Goal: Transaction & Acquisition: Purchase product/service

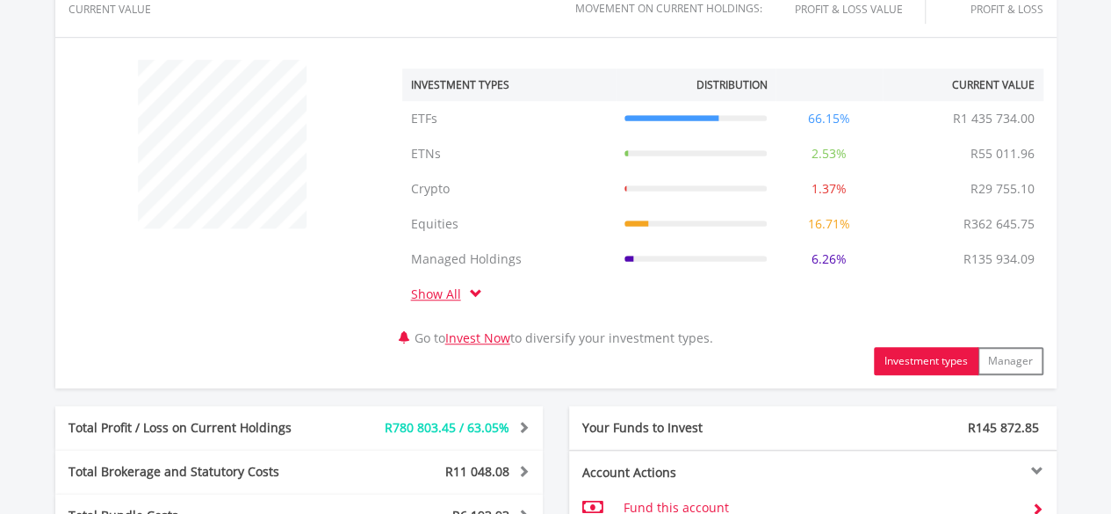
scroll to position [703, 0]
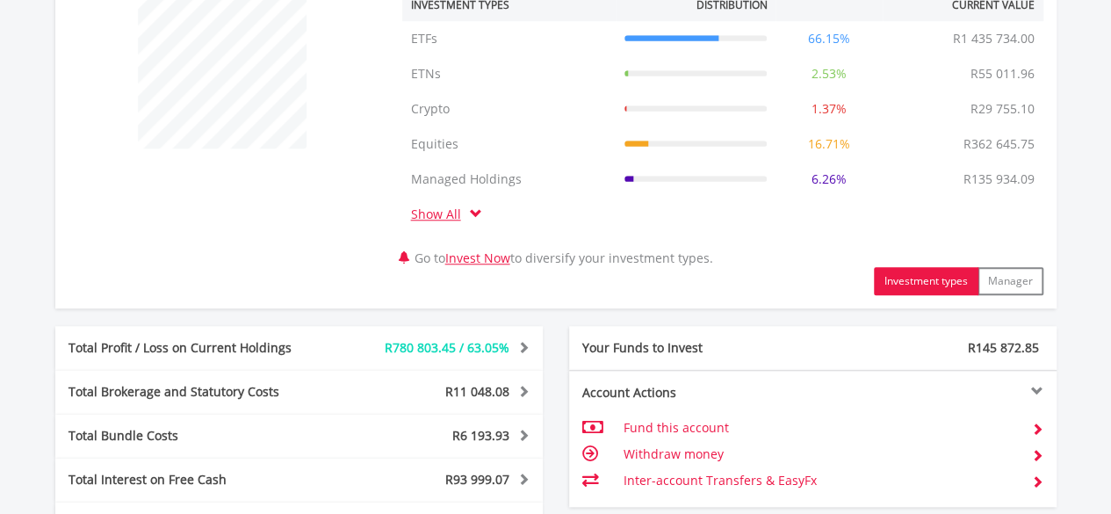
click at [428, 215] on link "Show All" at bounding box center [440, 214] width 59 height 17
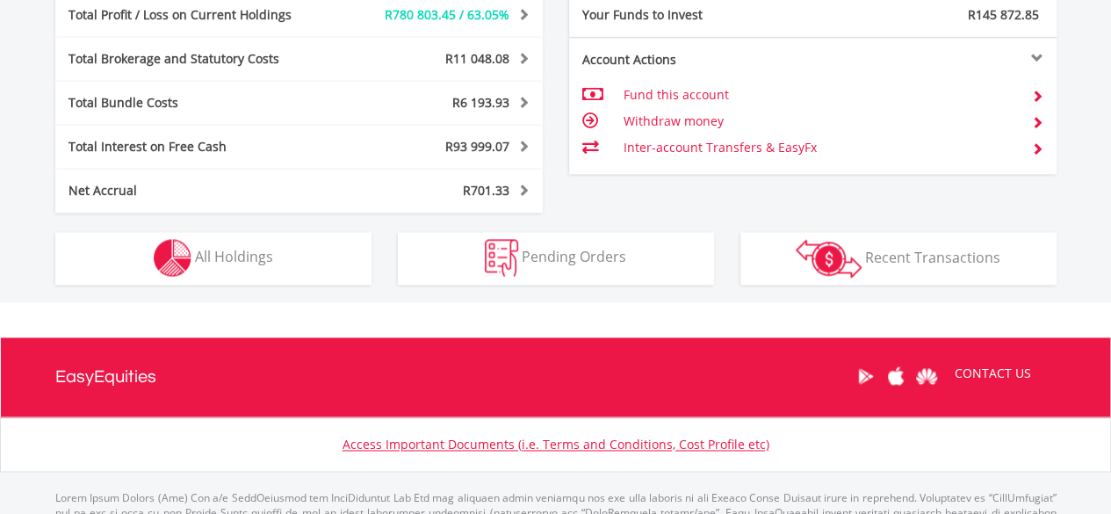
scroll to position [1251, 0]
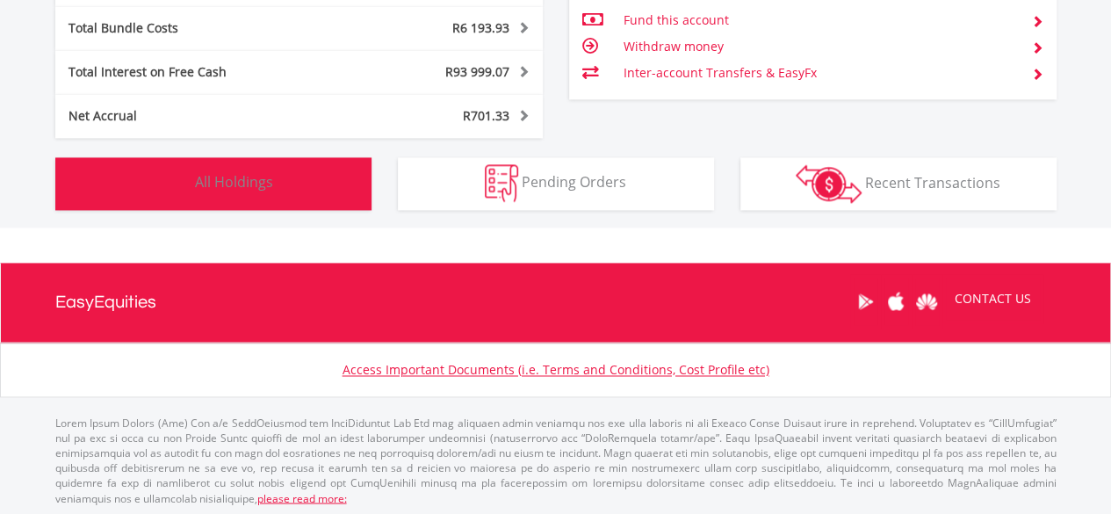
click at [249, 185] on span "All Holdings" at bounding box center [234, 181] width 78 height 19
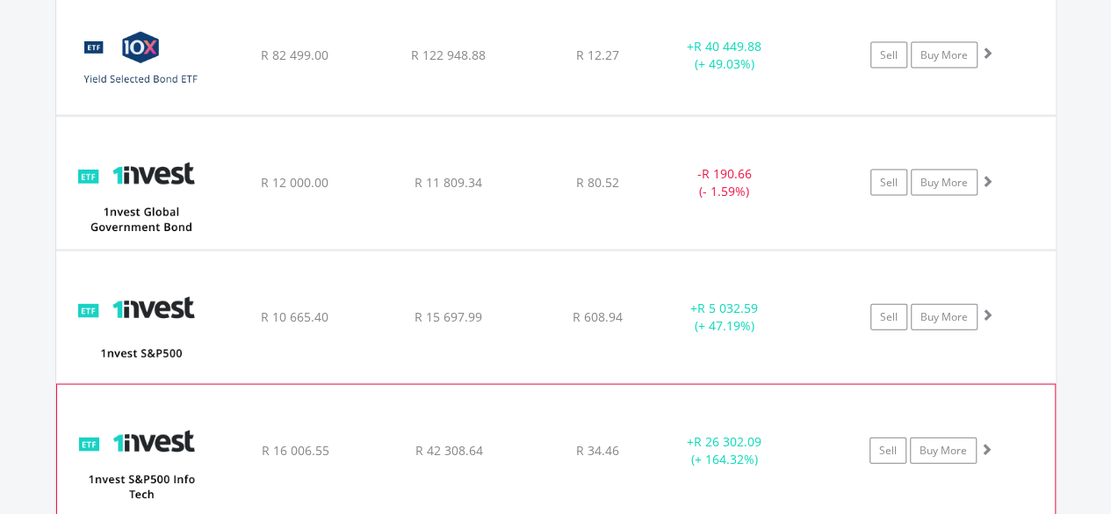
scroll to position [1951, 0]
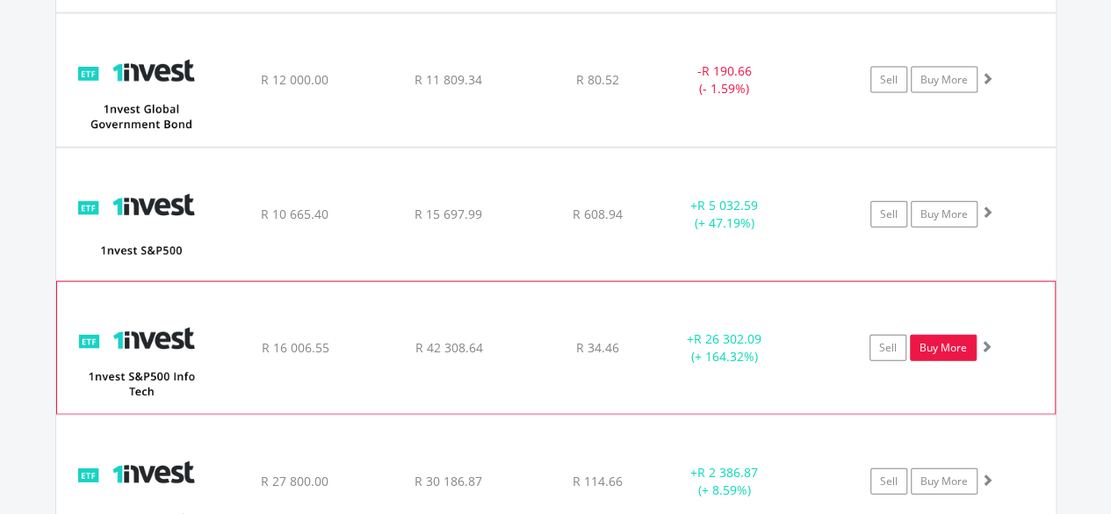
drag, startPoint x: 961, startPoint y: 350, endPoint x: 968, endPoint y: 335, distance: 16.5
click at [961, 349] on link "Buy More" at bounding box center [943, 348] width 67 height 26
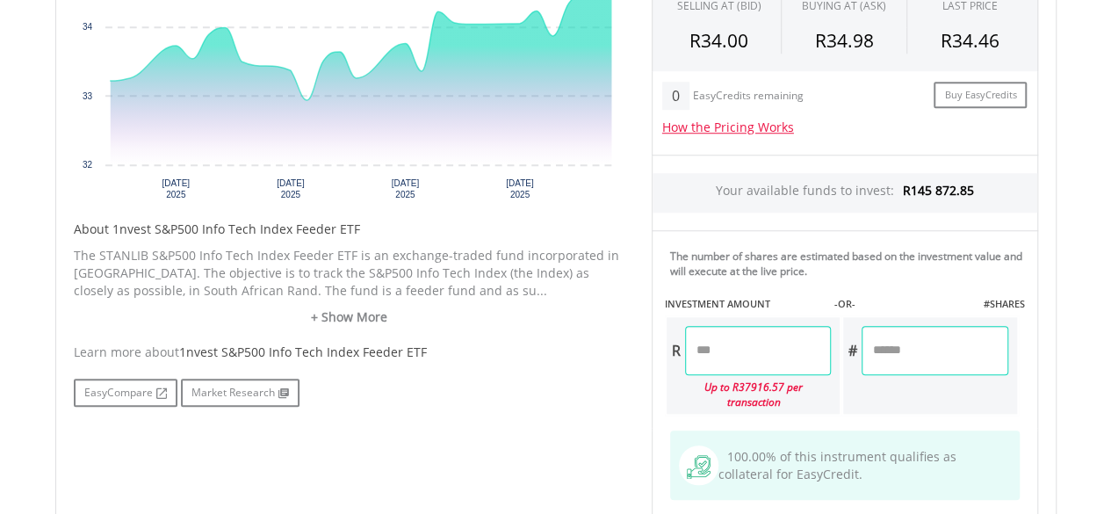
scroll to position [703, 0]
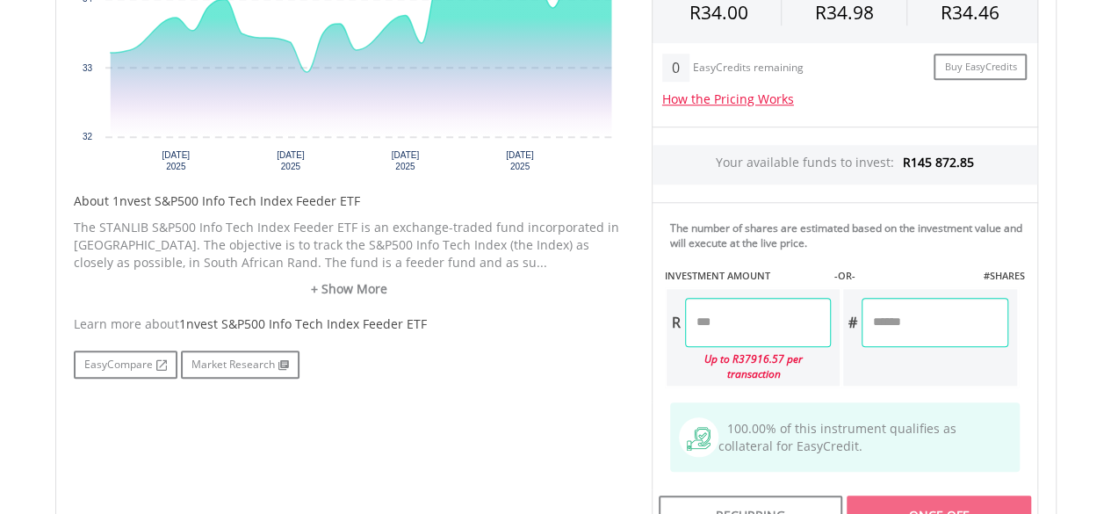
click at [763, 308] on input "number" at bounding box center [758, 322] width 146 height 49
click at [931, 500] on div "Last Updated Price: 15-min. Delay* Price Update Cost: 0 Credits Market Closed S…" at bounding box center [844, 303] width 413 height 884
type input "*******"
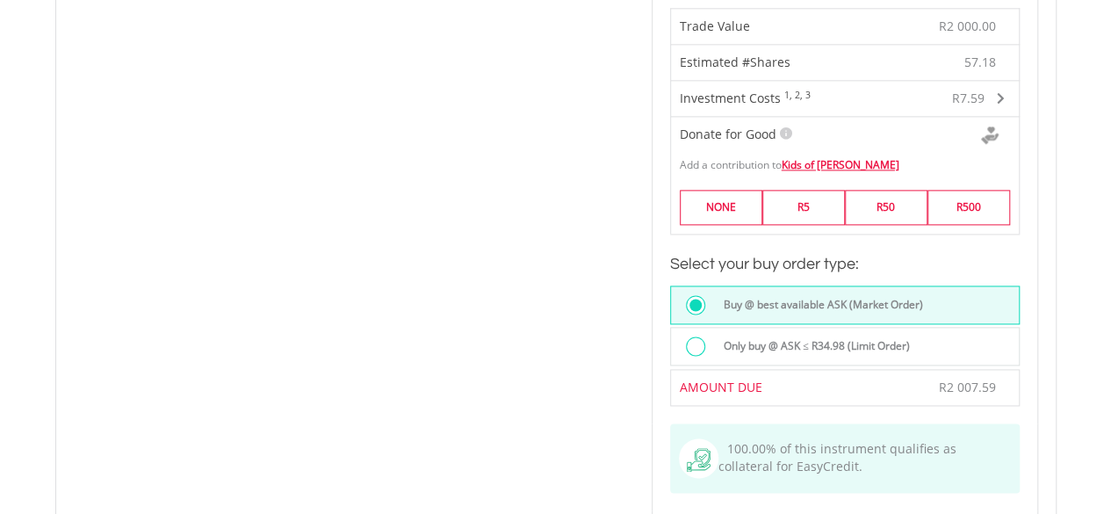
scroll to position [1142, 0]
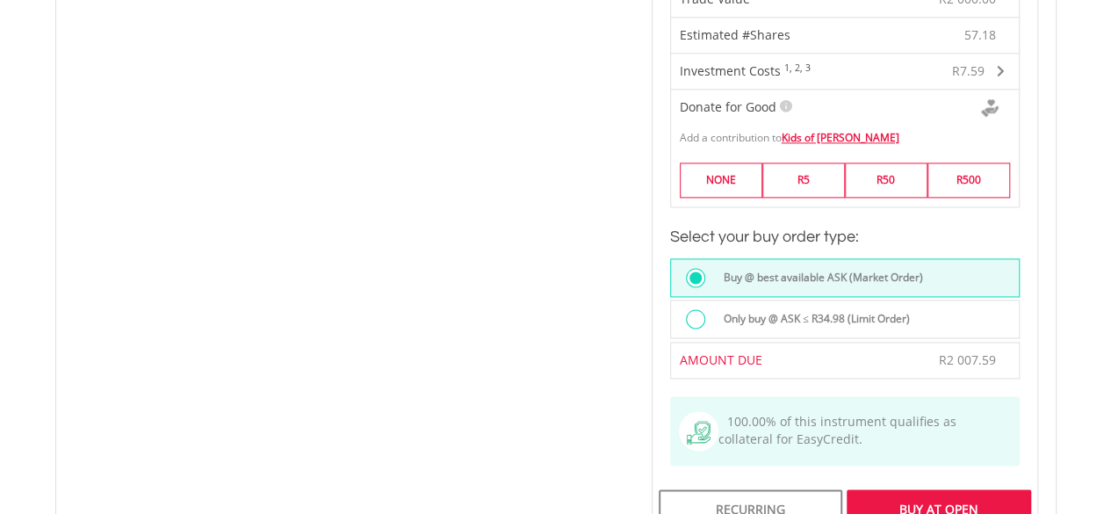
click at [892, 489] on div "Buy At Open" at bounding box center [939, 509] width 184 height 40
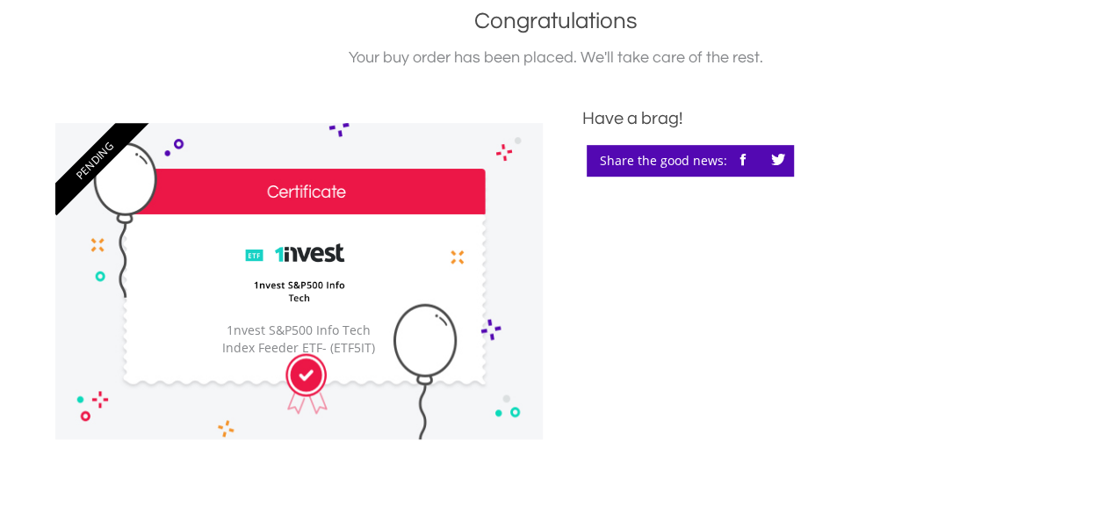
scroll to position [263, 0]
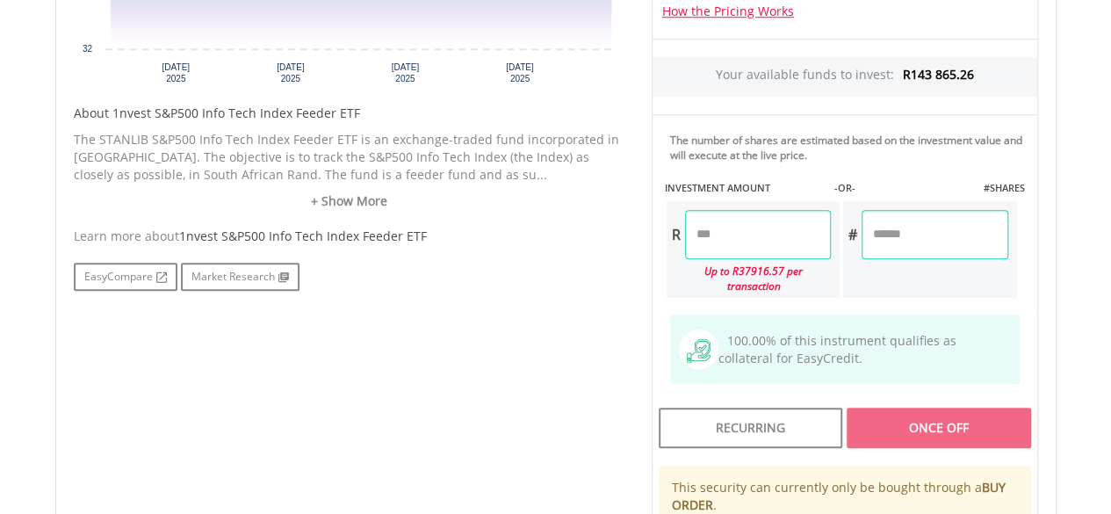
scroll to position [790, 0]
drag, startPoint x: 920, startPoint y: 401, endPoint x: 925, endPoint y: 393, distance: 9.0
click at [925, 407] on div "Once Off" at bounding box center [939, 427] width 184 height 40
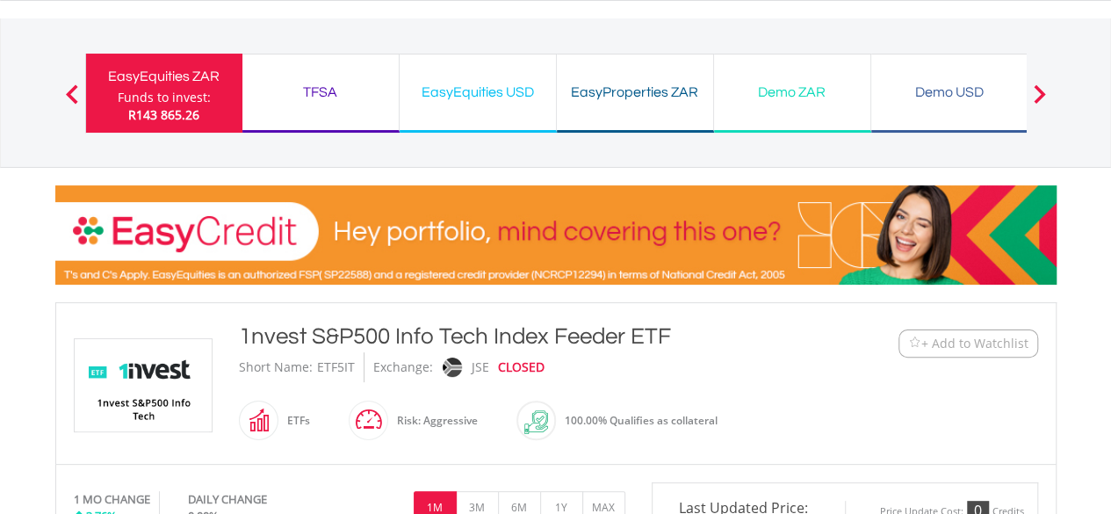
scroll to position [0, 0]
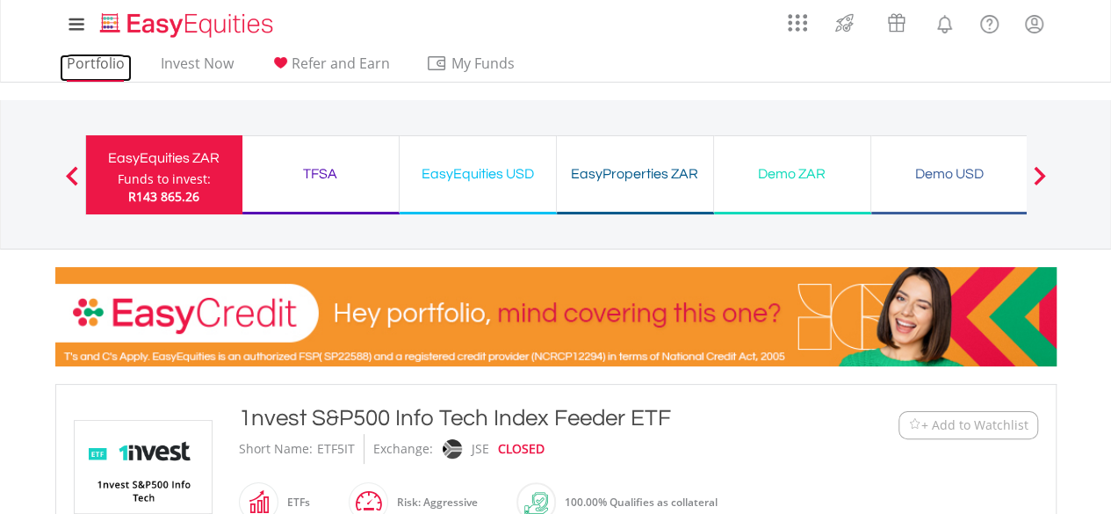
click at [113, 72] on link "Portfolio" at bounding box center [96, 67] width 72 height 27
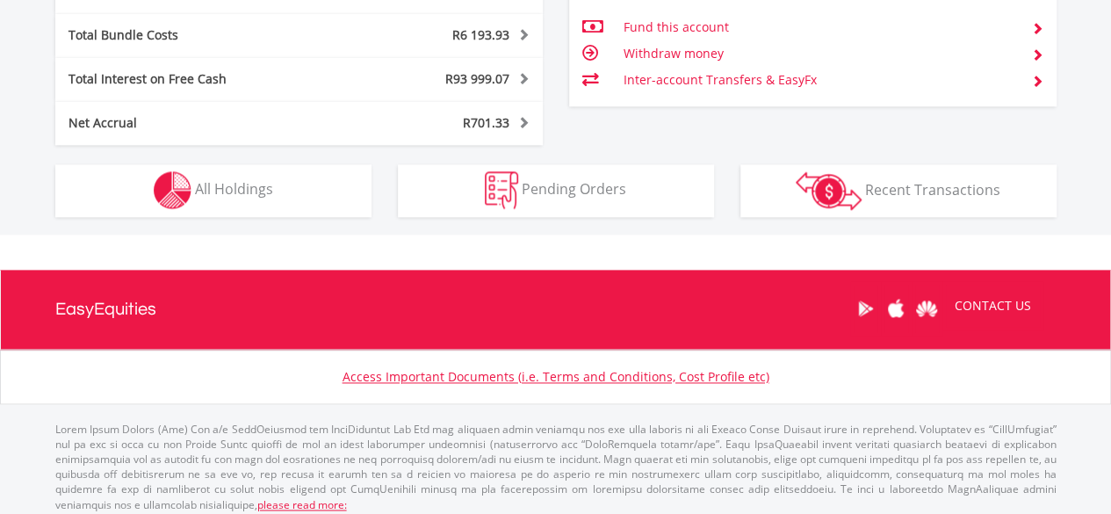
scroll to position [1110, 0]
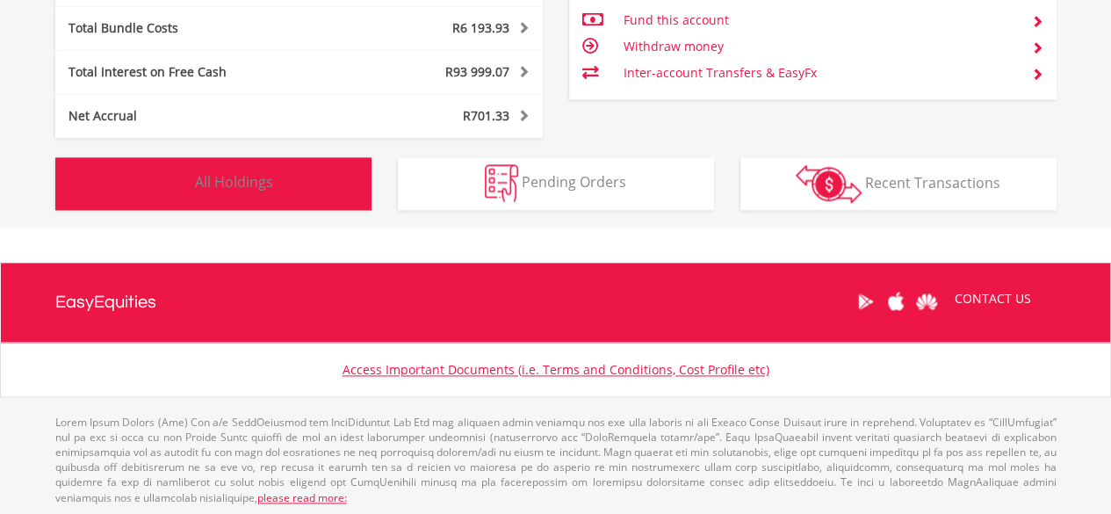
click at [218, 161] on button "Holdings All Holdings" at bounding box center [213, 183] width 316 height 53
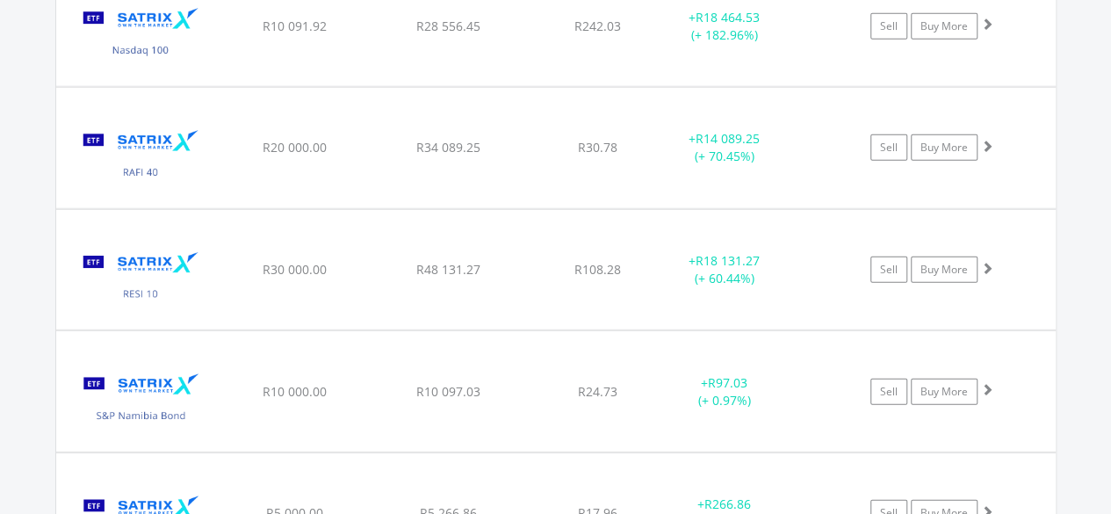
scroll to position [5938, 0]
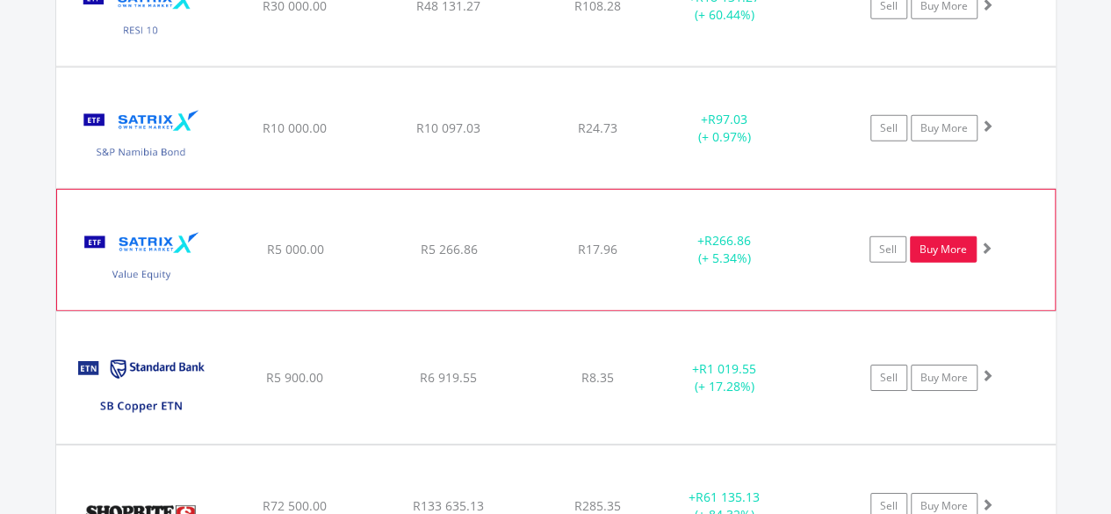
click at [937, 236] on link "Buy More" at bounding box center [943, 249] width 67 height 26
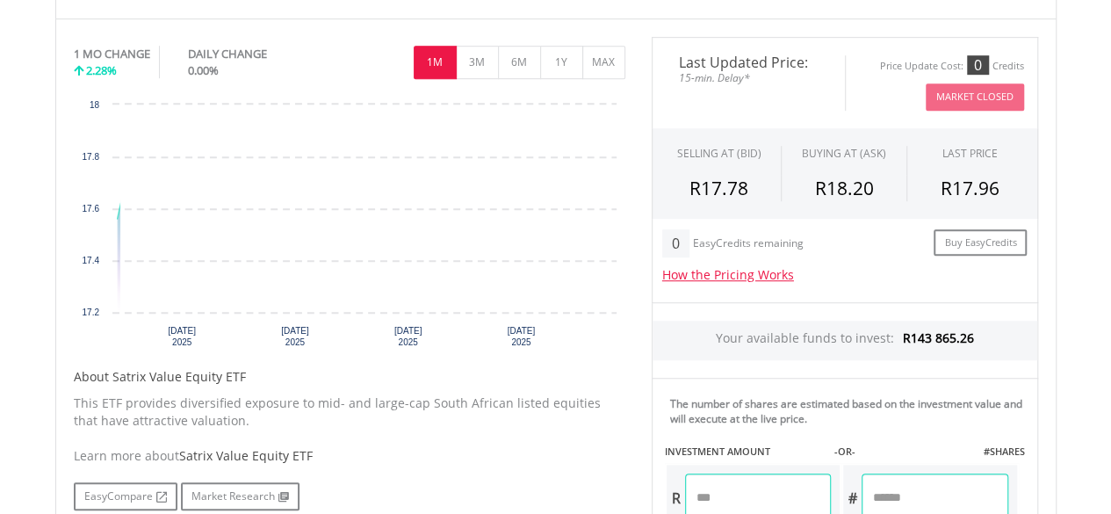
scroll to position [703, 0]
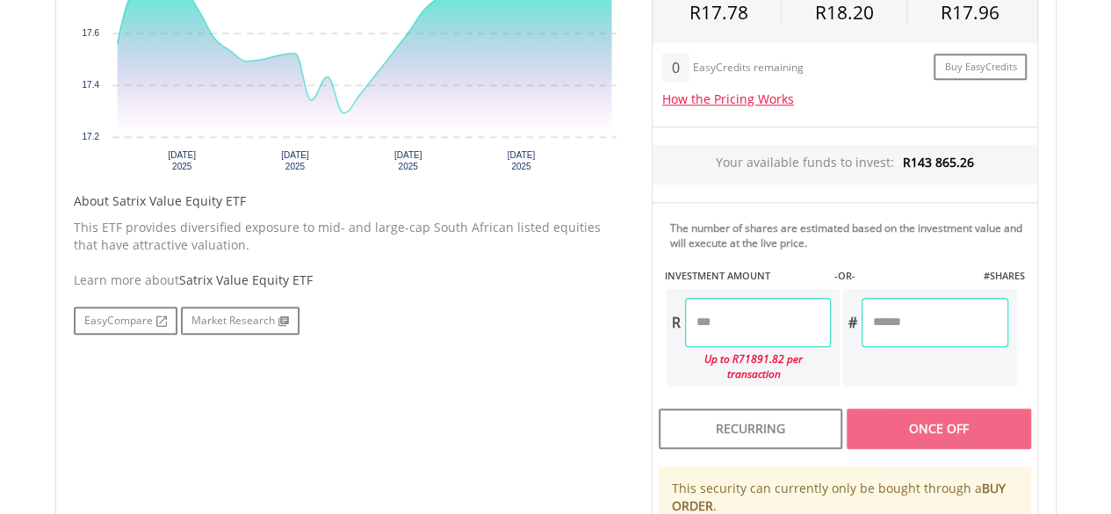
click at [732, 315] on input "number" at bounding box center [758, 322] width 146 height 49
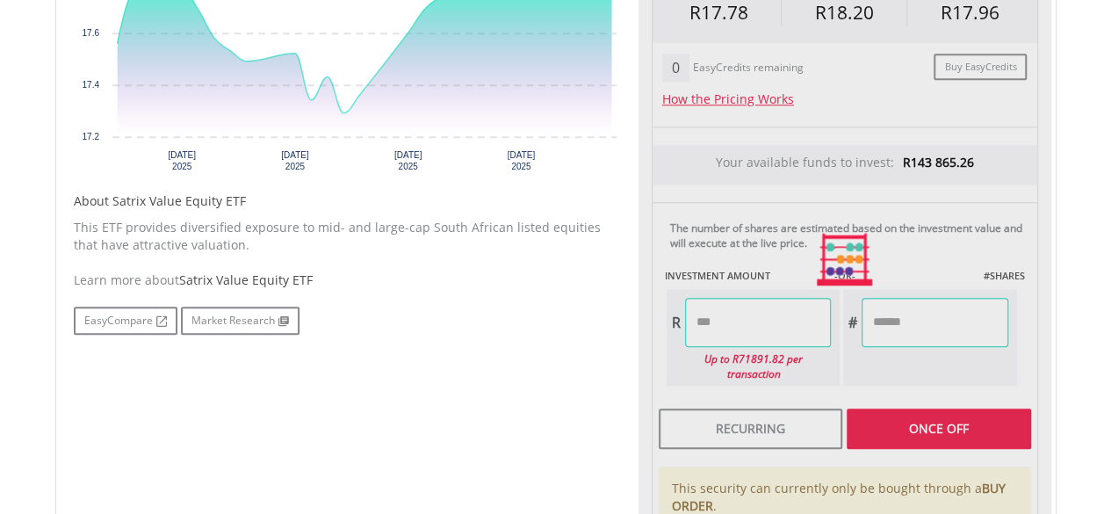
click at [917, 422] on div "Last Updated Price: 15-min. Delay* Price Update Cost: 0 Credits Market Closed S…" at bounding box center [844, 259] width 413 height 797
type input "*******"
type input "********"
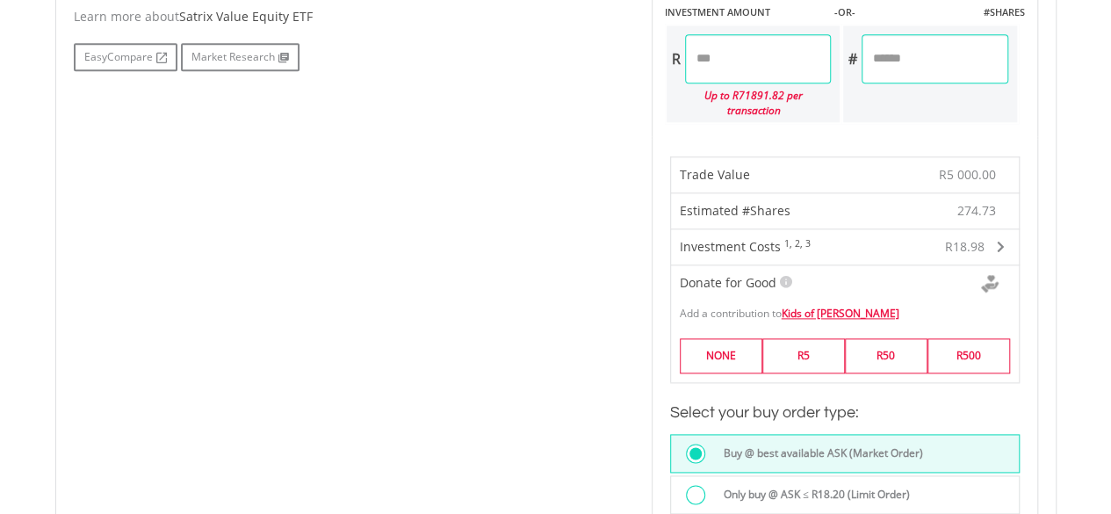
scroll to position [1142, 0]
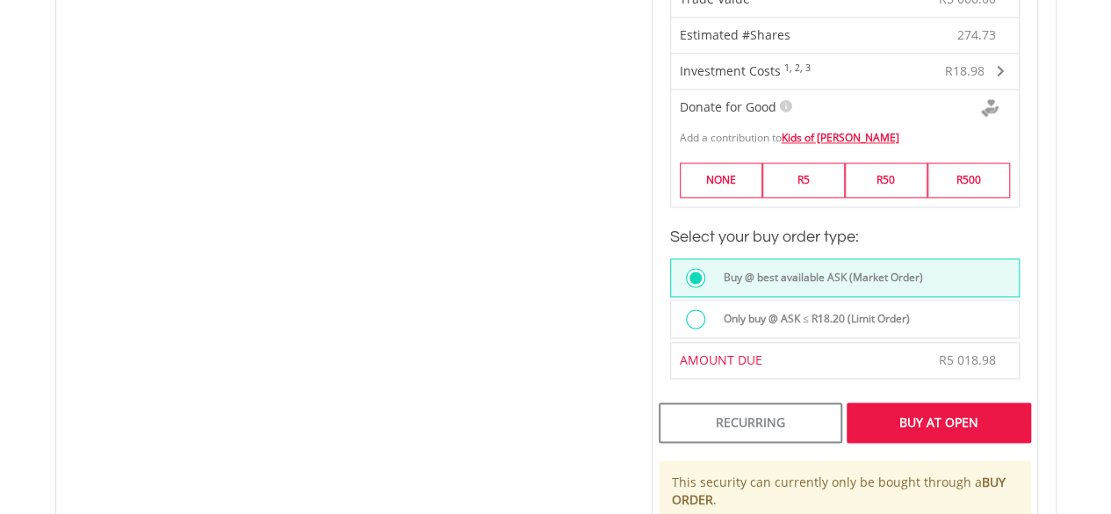
click at [919, 402] on div "Buy At Open" at bounding box center [939, 422] width 184 height 40
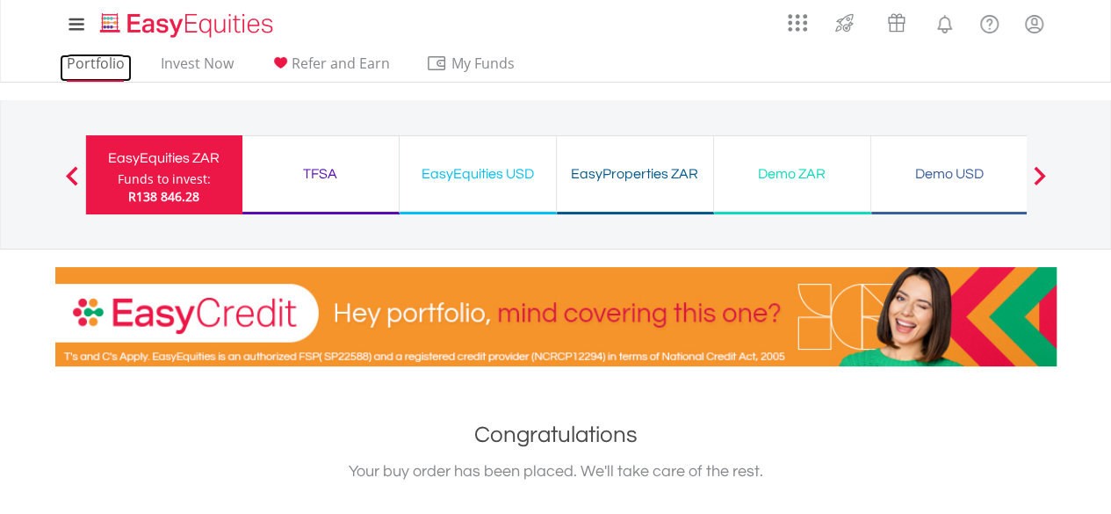
click at [109, 69] on link "Portfolio" at bounding box center [96, 67] width 72 height 27
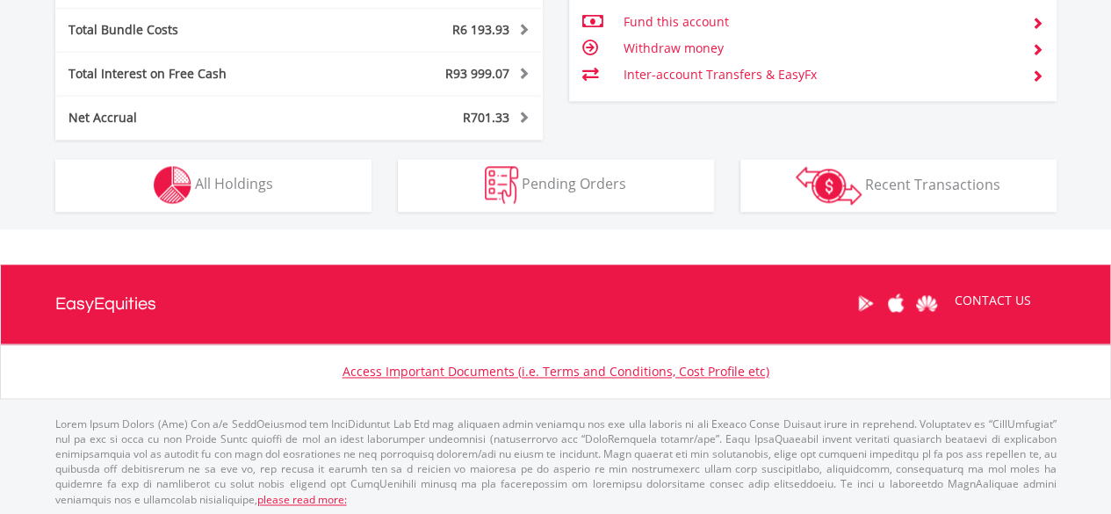
scroll to position [1110, 0]
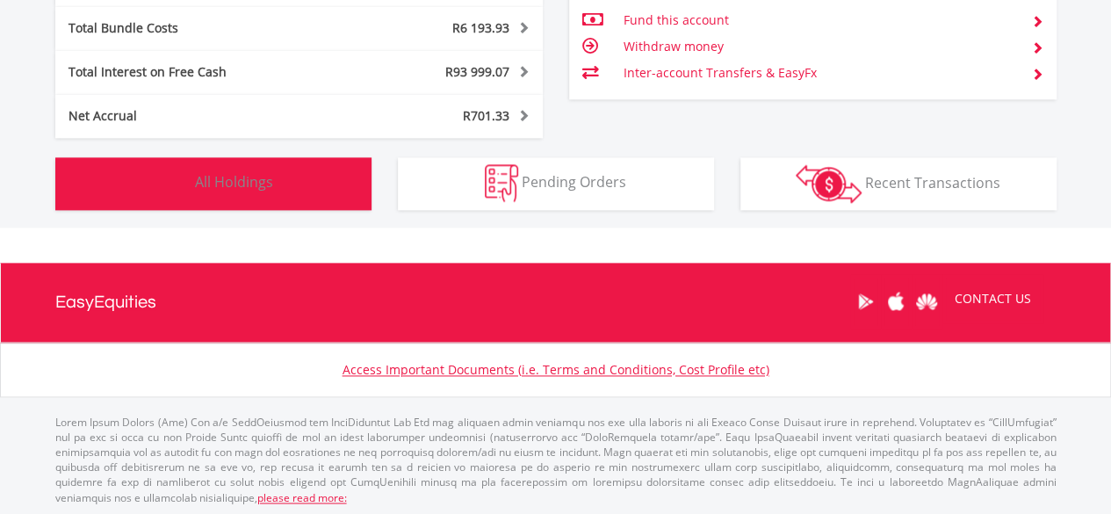
click at [321, 176] on button "Holdings All Holdings" at bounding box center [213, 183] width 316 height 53
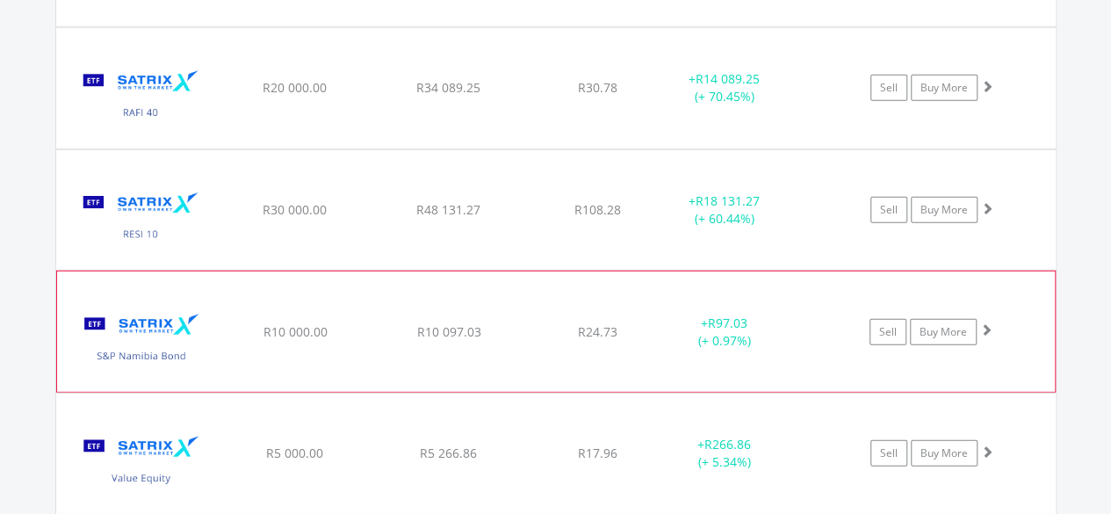
scroll to position [5763, 0]
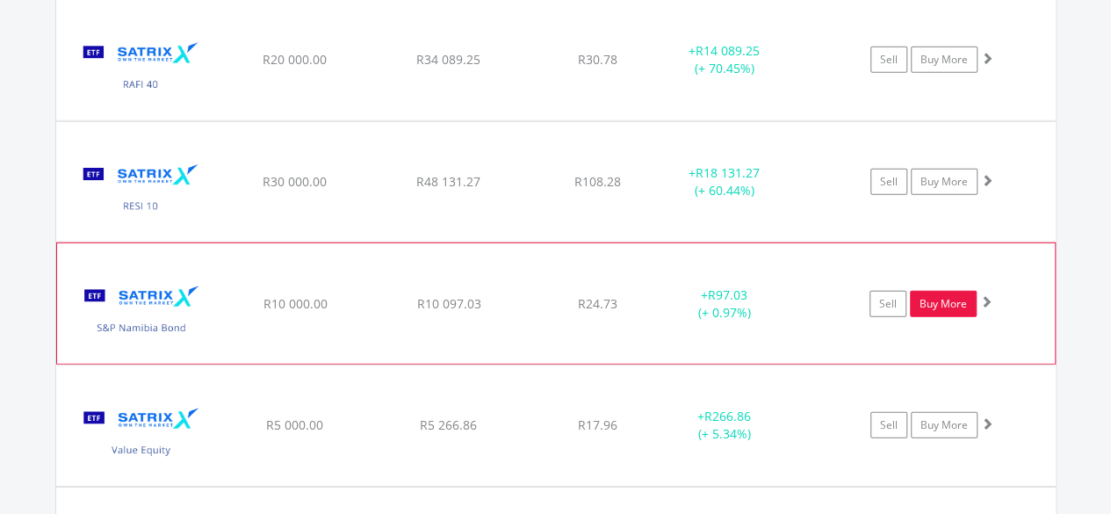
click at [936, 291] on link "Buy More" at bounding box center [943, 304] width 67 height 26
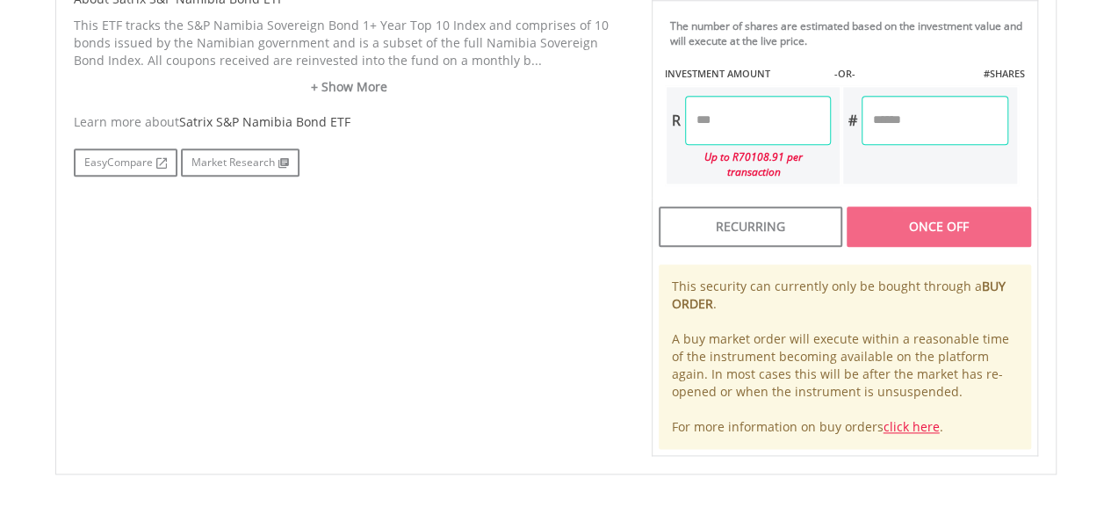
scroll to position [966, 0]
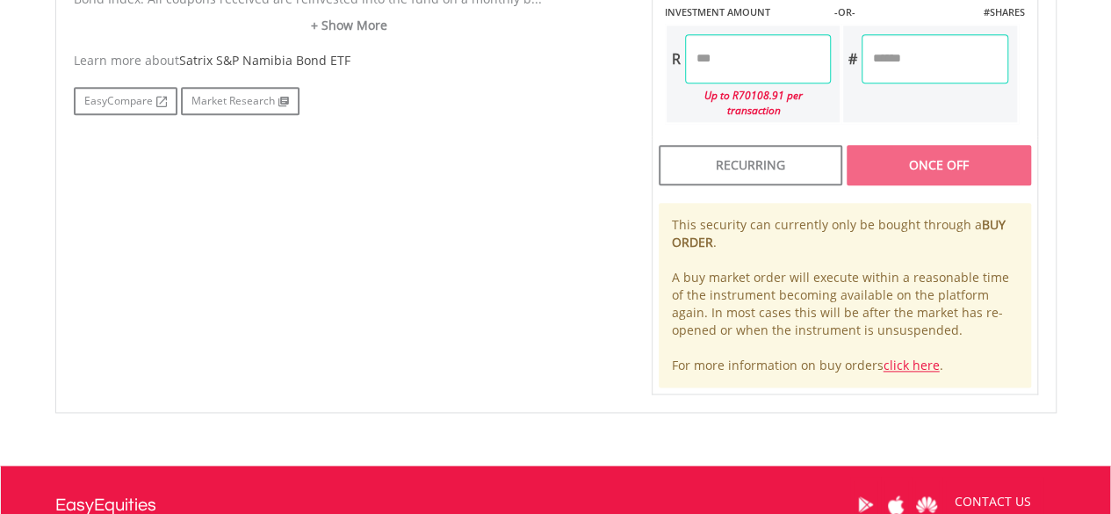
click at [760, 52] on input "number" at bounding box center [758, 58] width 146 height 49
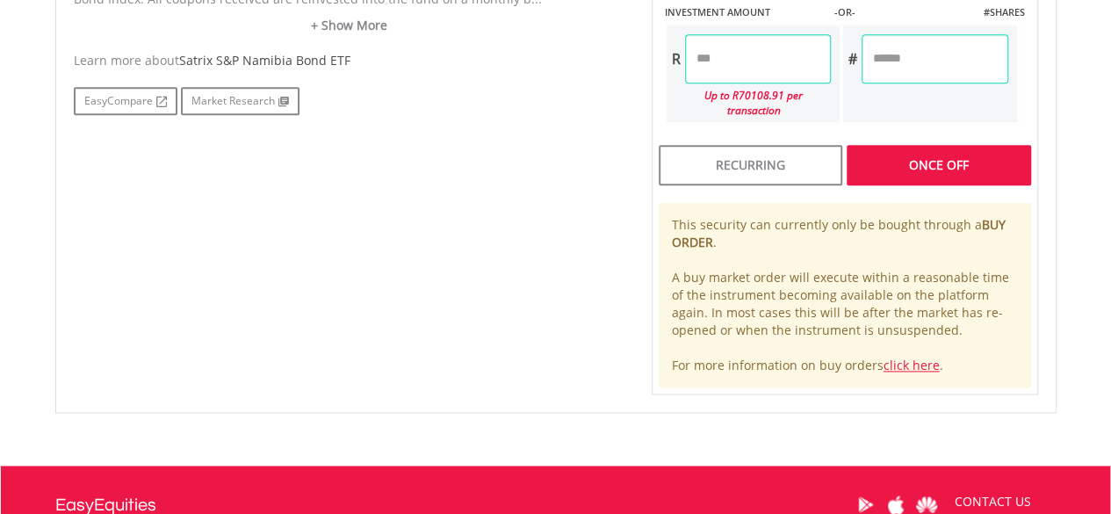
type input "*******"
type input "********"
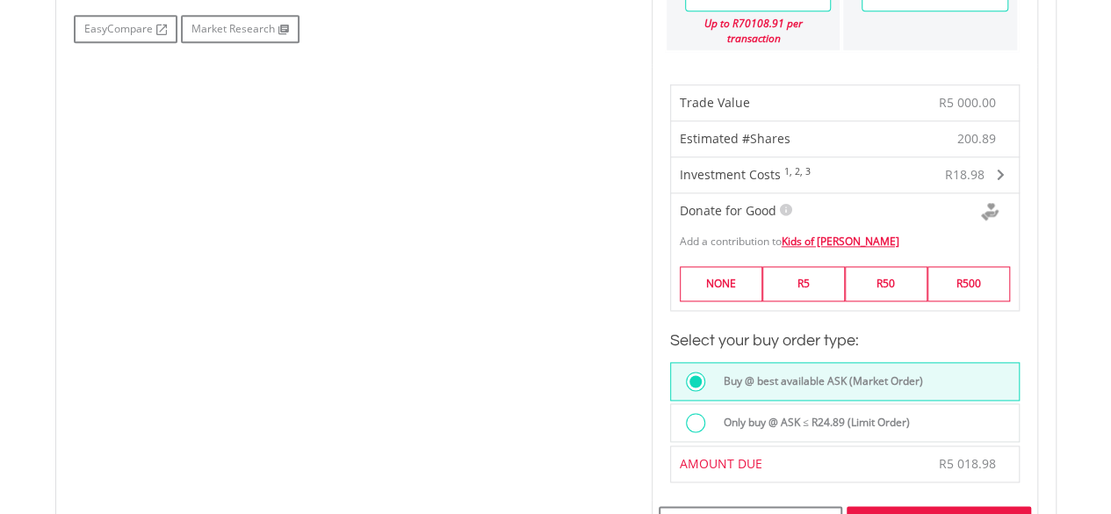
scroll to position [1142, 0]
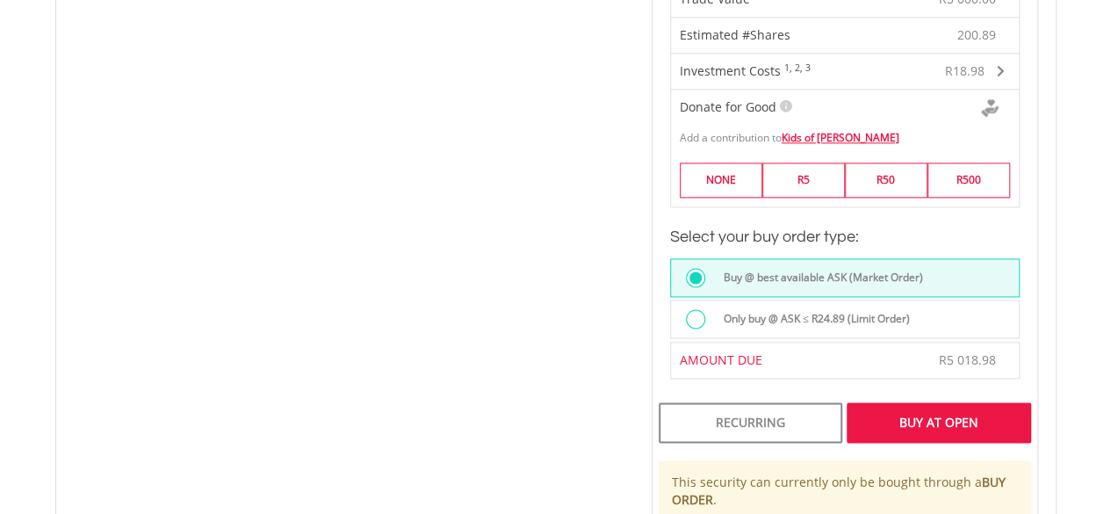
click at [868, 420] on div "Buy At Open" at bounding box center [939, 422] width 184 height 40
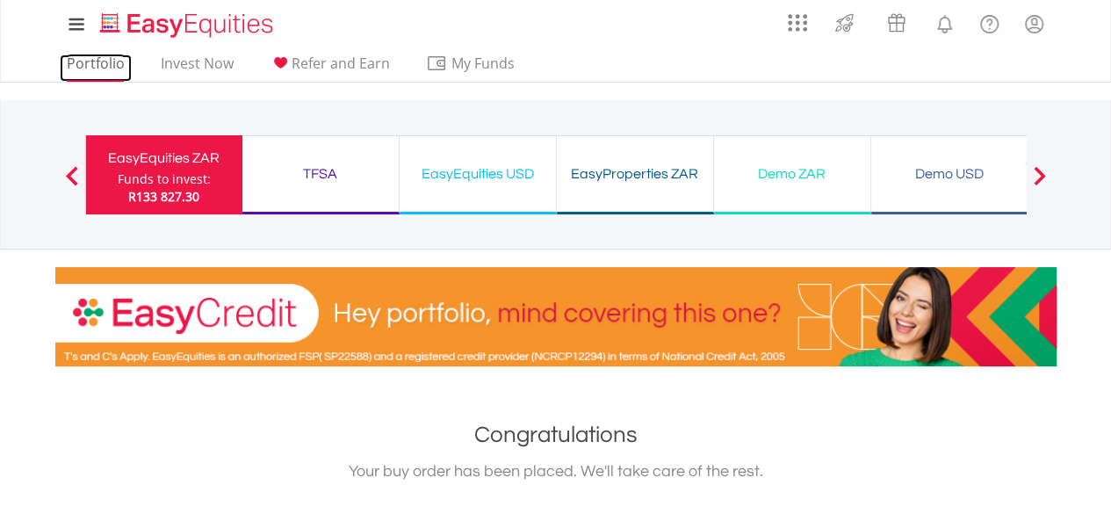
click at [79, 63] on link "Portfolio" at bounding box center [96, 67] width 72 height 27
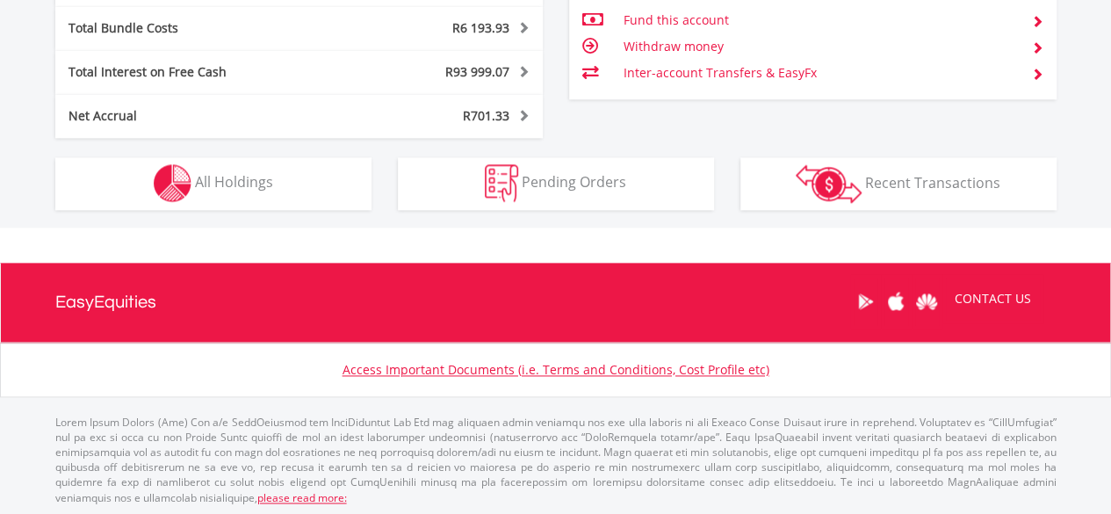
scroll to position [169, 334]
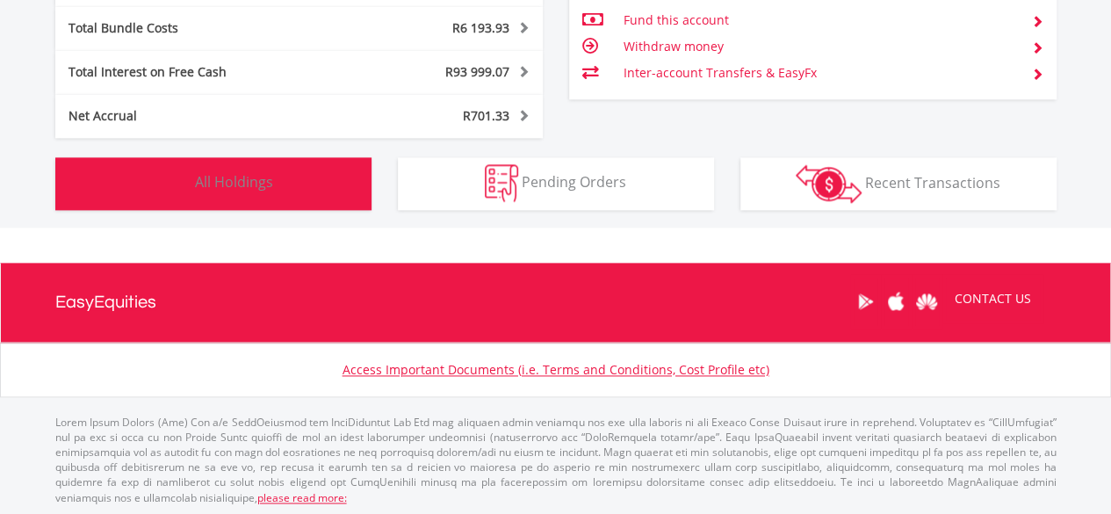
click at [306, 206] on button "Holdings All Holdings" at bounding box center [213, 183] width 316 height 53
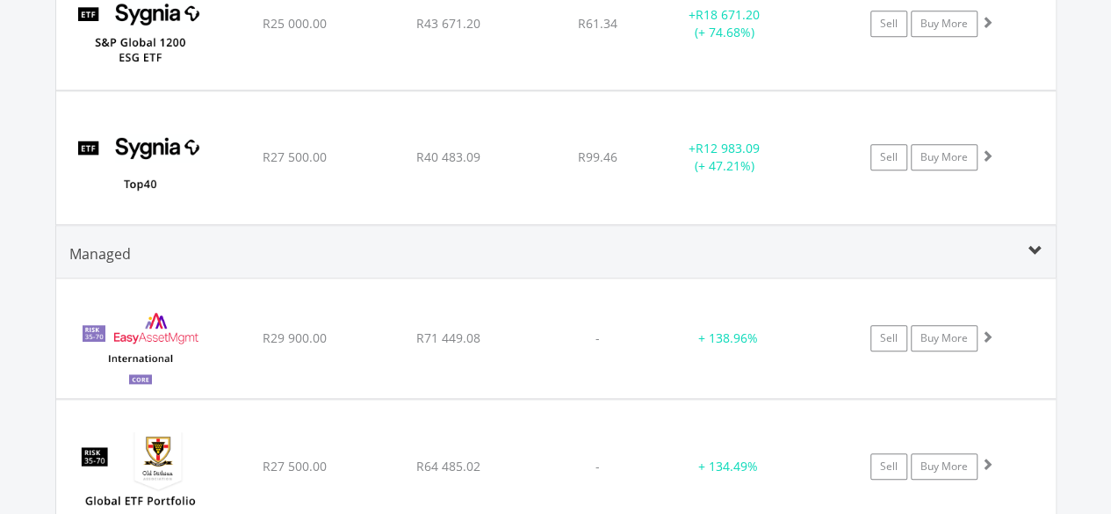
scroll to position [6495, 0]
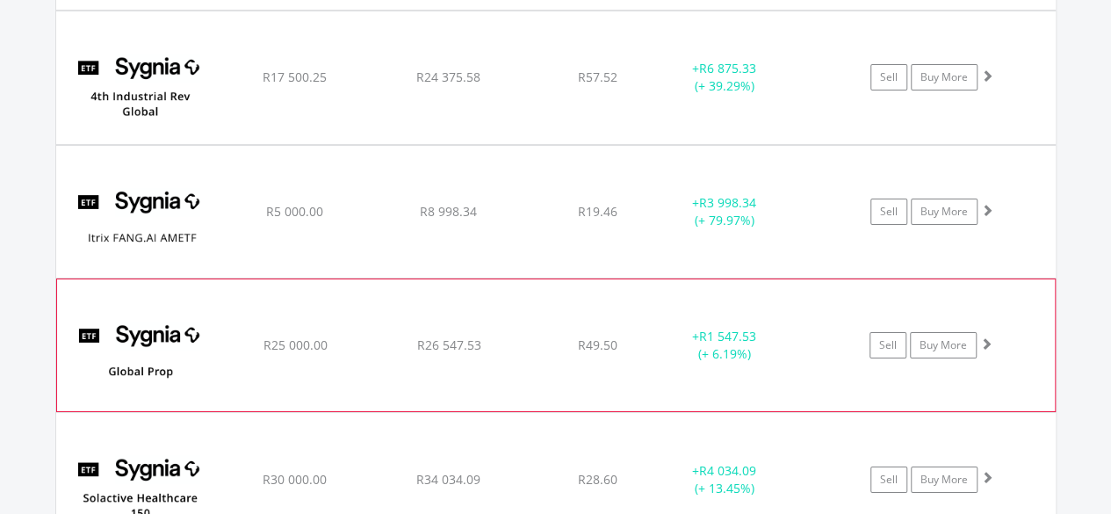
click at [887, 341] on div "﻿ Sygnia Itrix Global Prop ETF R25 000.00 R26 547.53 R49.50 + R1 547.53 (+ 6.19…" at bounding box center [556, 345] width 998 height 132
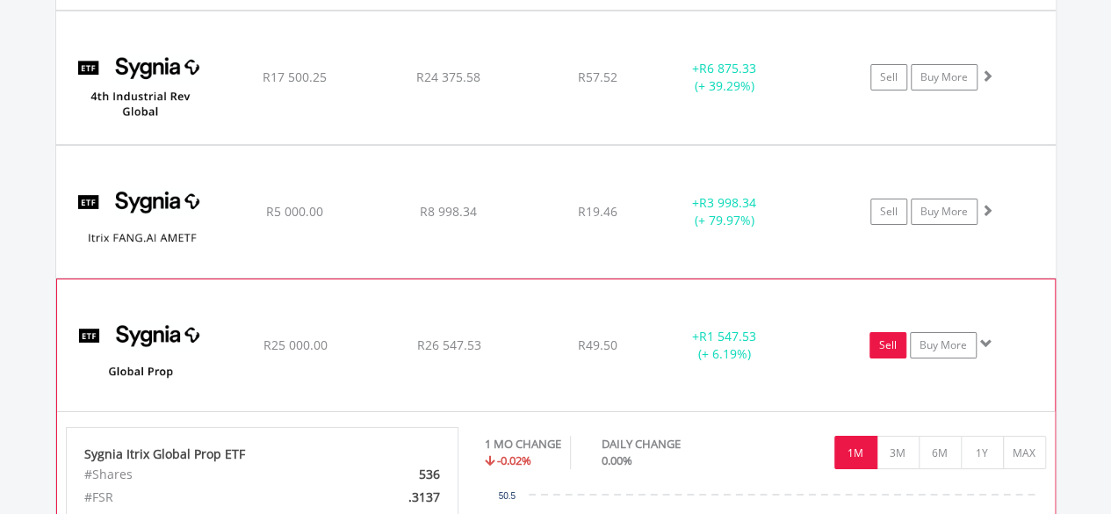
click at [888, 332] on link "Sell" at bounding box center [887, 345] width 37 height 26
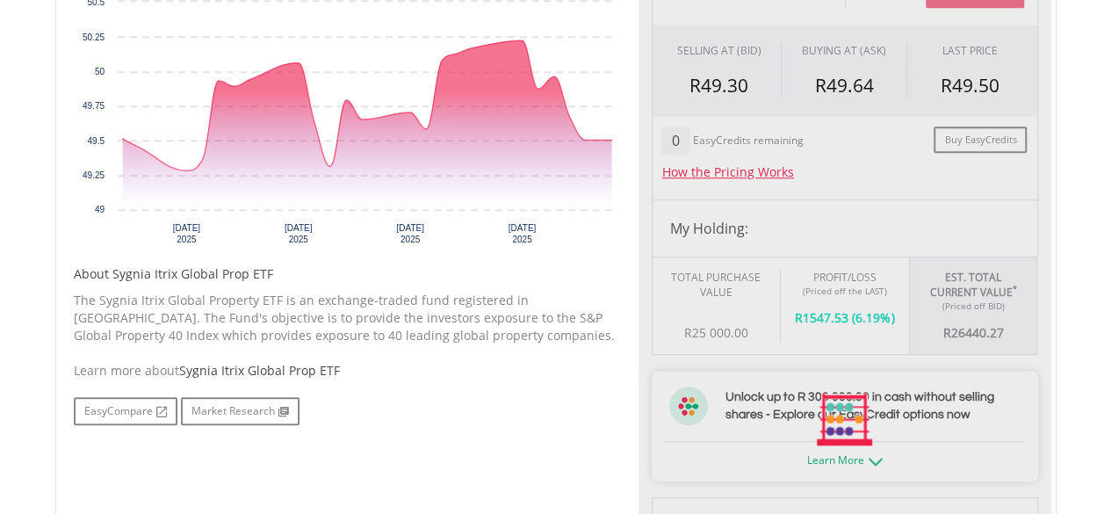
type input "********"
type input "******"
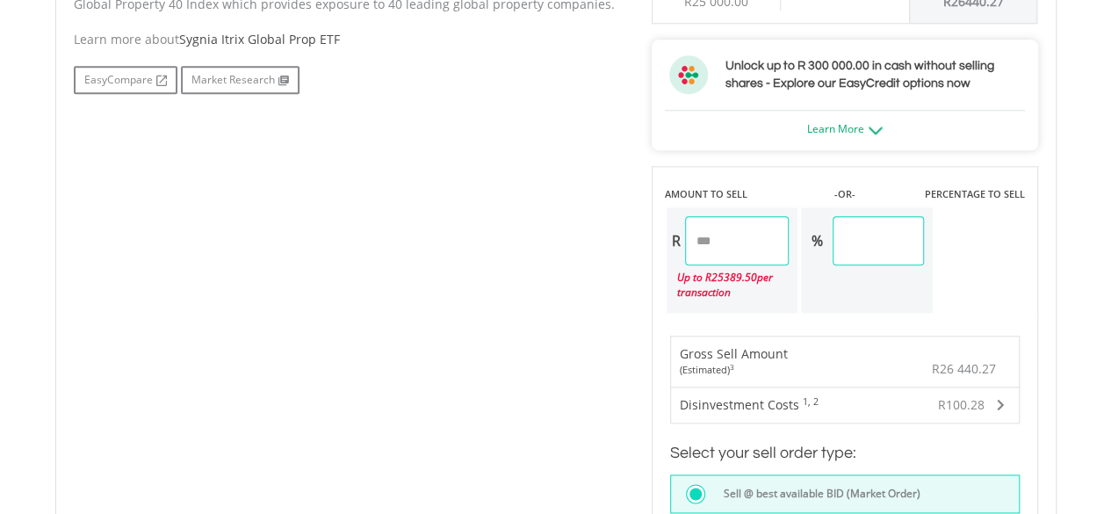
scroll to position [966, 0]
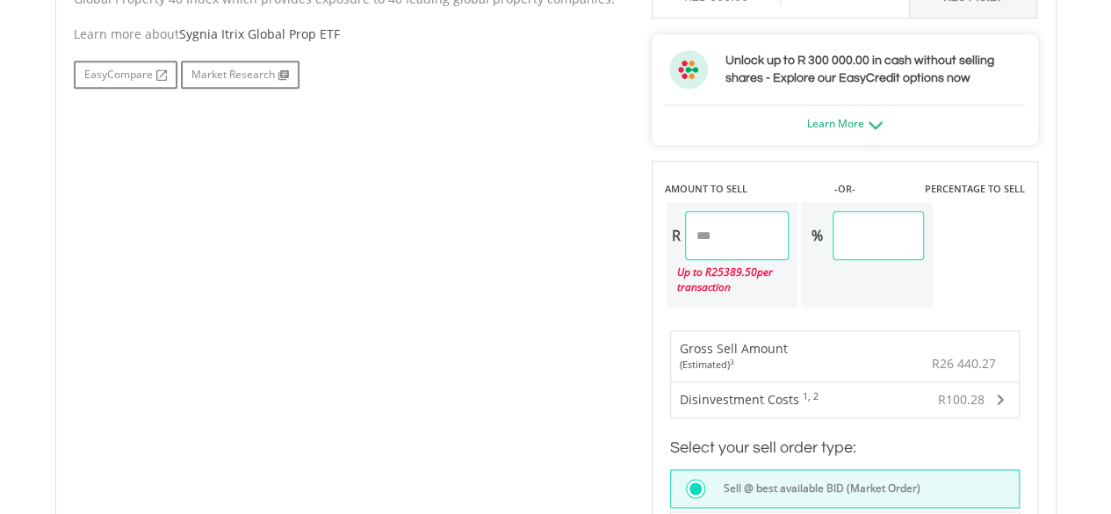
click at [755, 228] on input "********" at bounding box center [737, 235] width 105 height 49
type input "*"
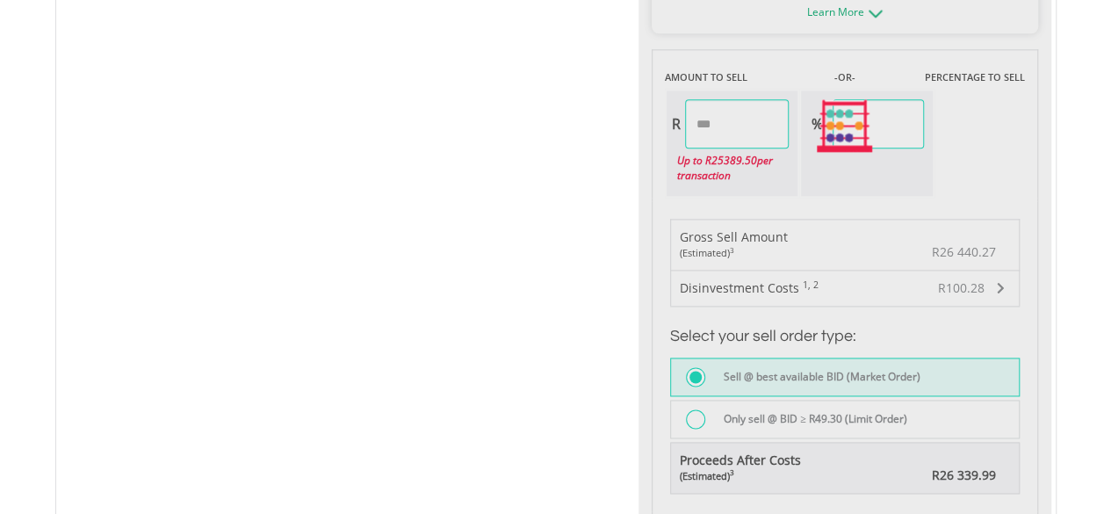
scroll to position [1142, 0]
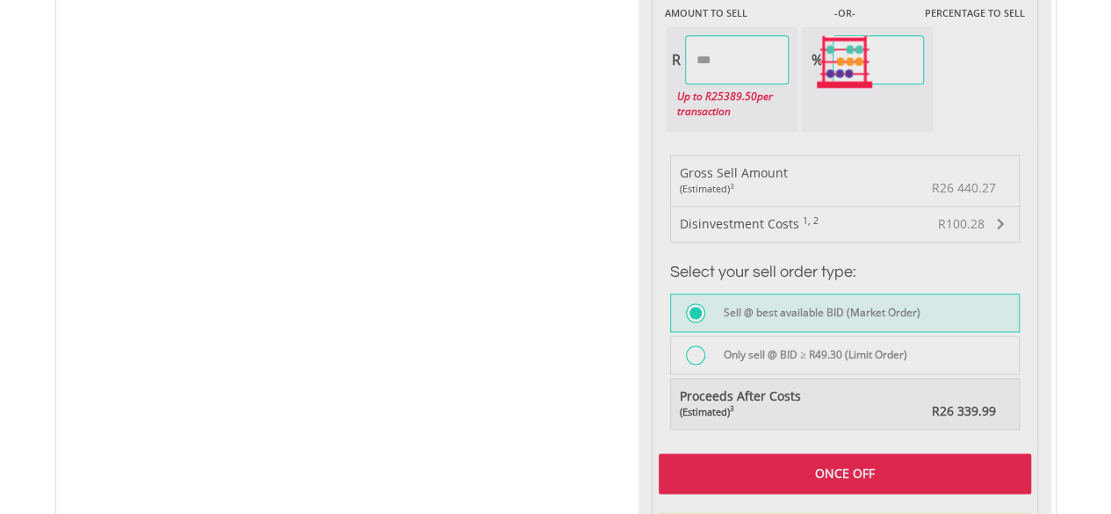
type input "*******"
type input "*****"
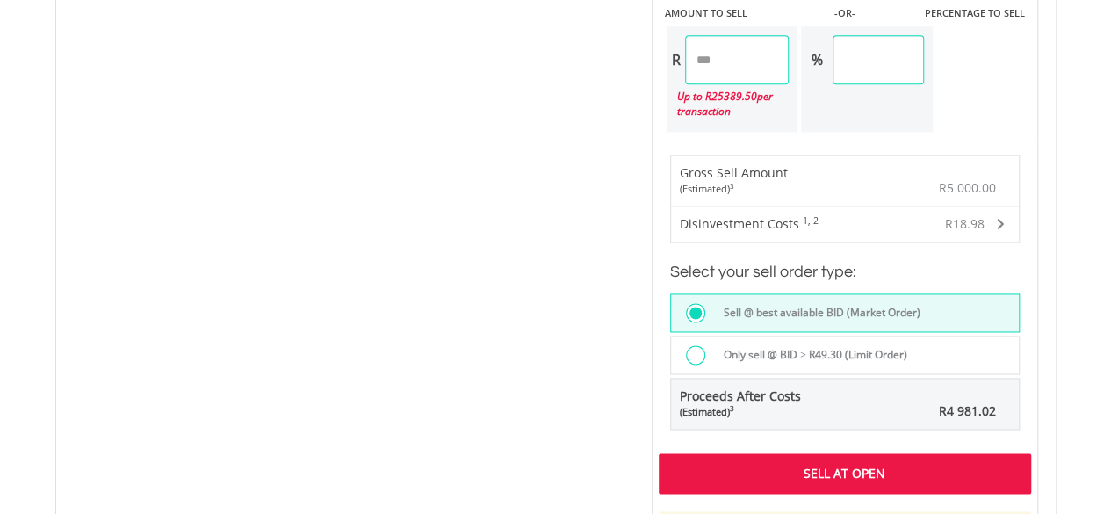
click at [789, 456] on div "Sell At Open" at bounding box center [845, 473] width 372 height 40
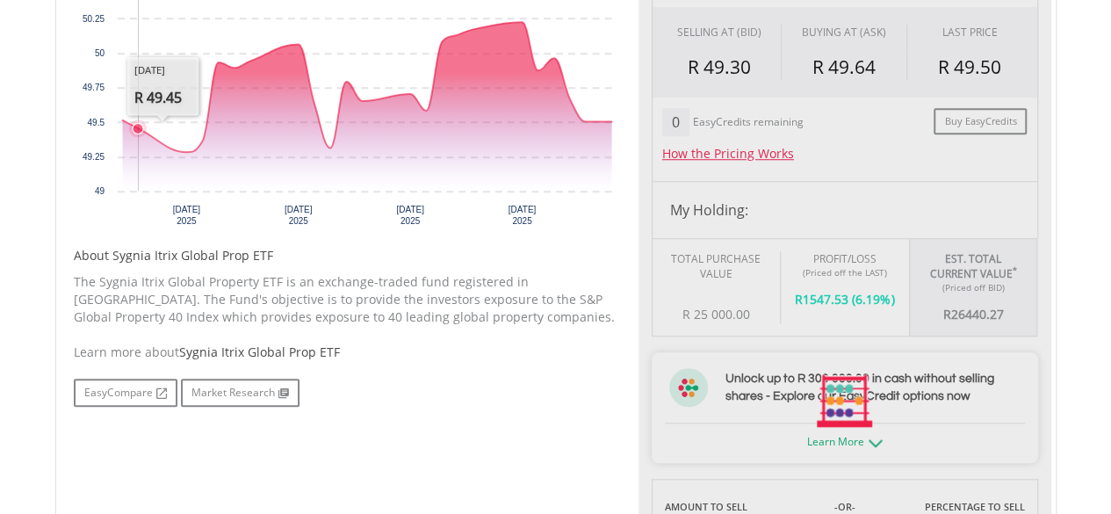
type input "********"
type input "******"
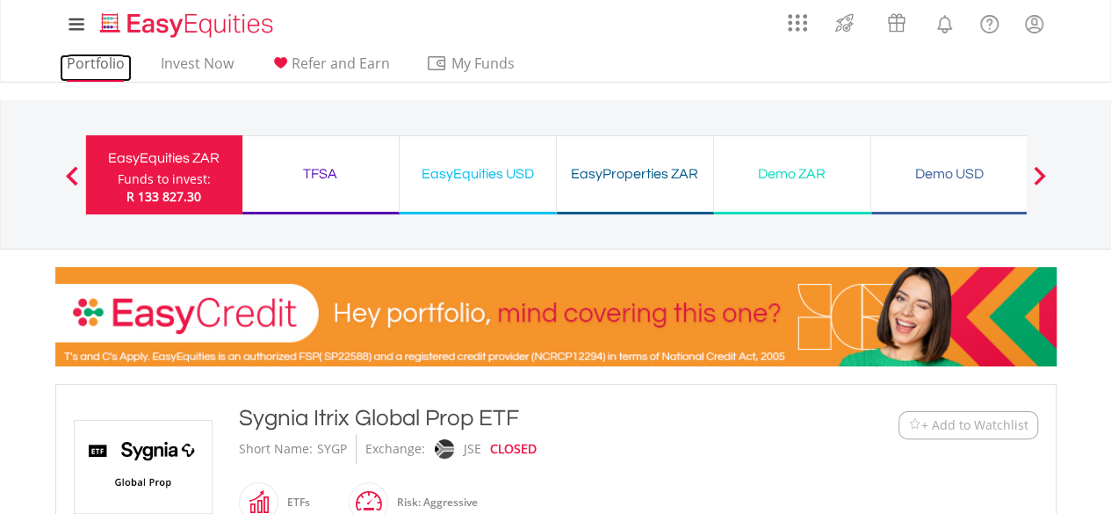
click at [119, 55] on link "Portfolio" at bounding box center [96, 67] width 72 height 27
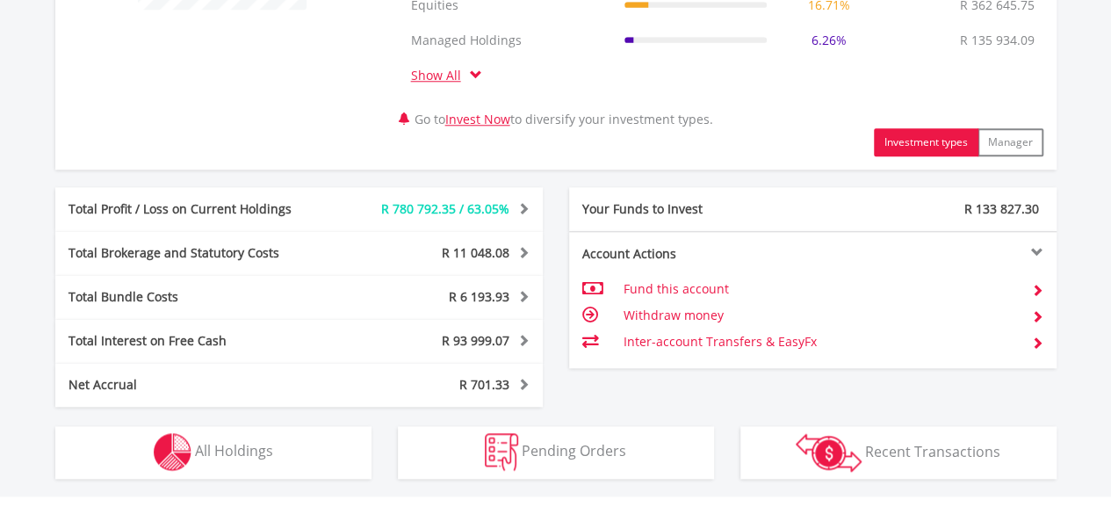
scroll to position [1110, 0]
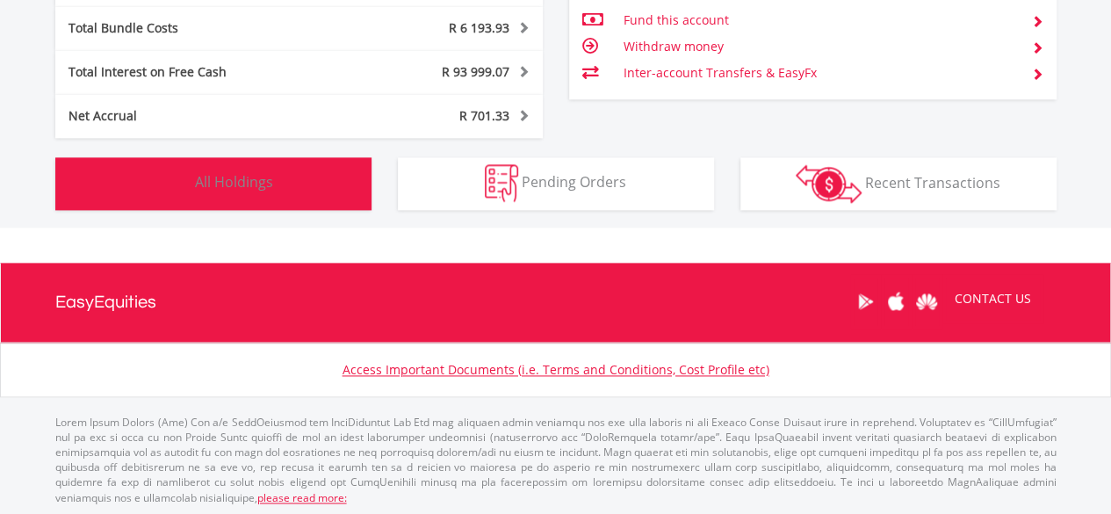
click at [220, 161] on button "Holdings All Holdings" at bounding box center [213, 183] width 316 height 53
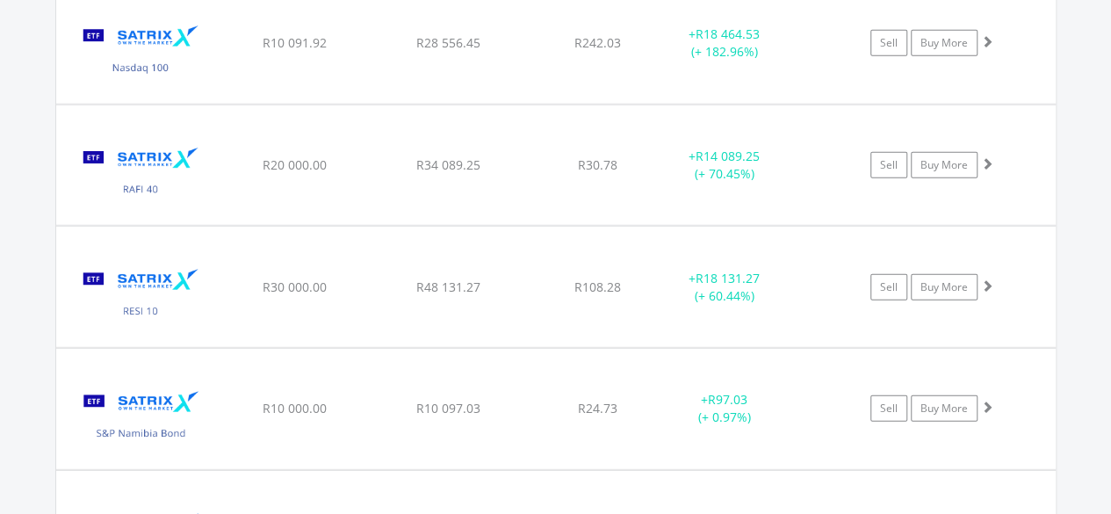
scroll to position [5499, 0]
